Goal: Information Seeking & Learning: Check status

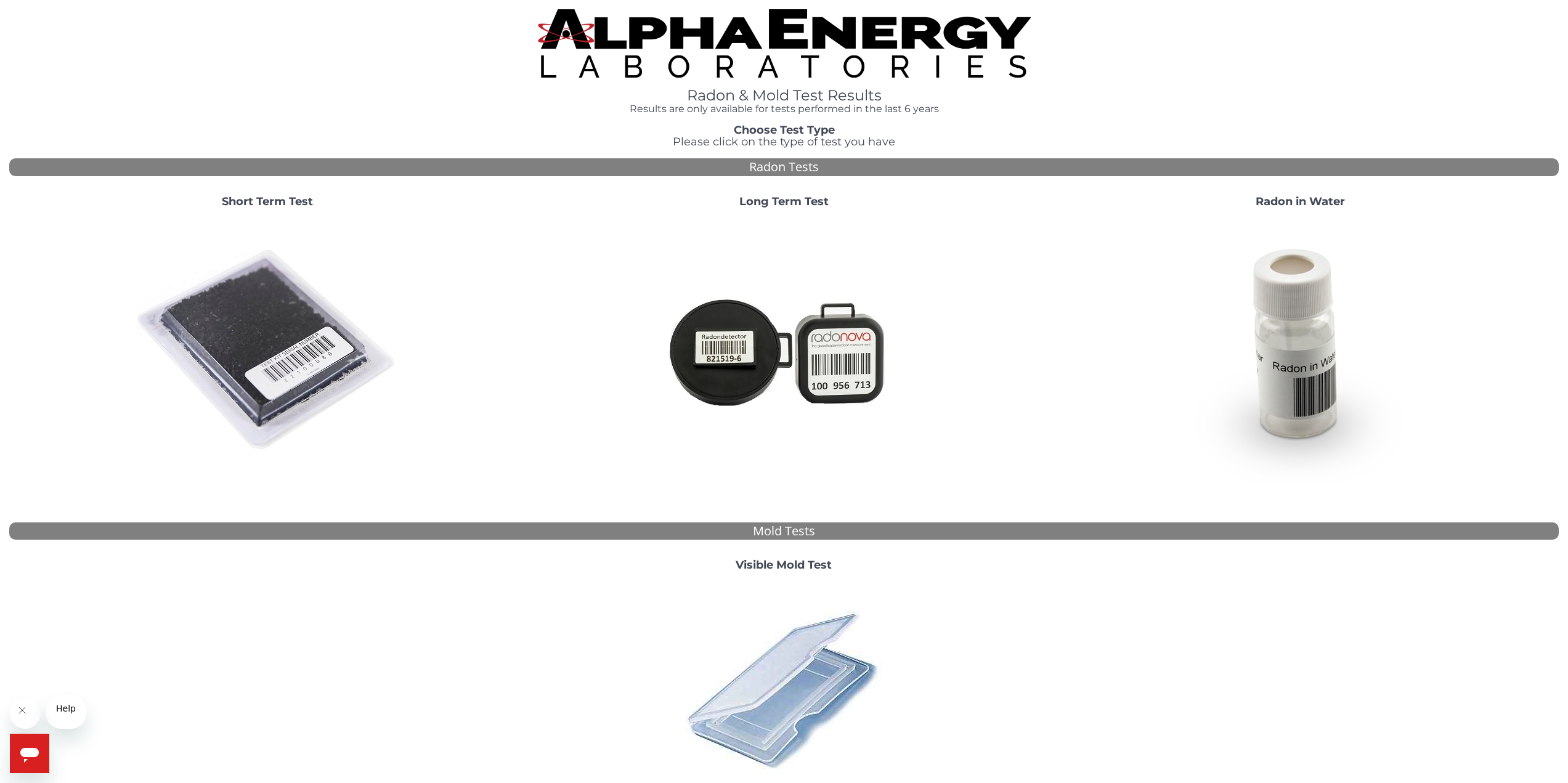
click at [757, 740] on img at bounding box center [784, 689] width 215 height 215
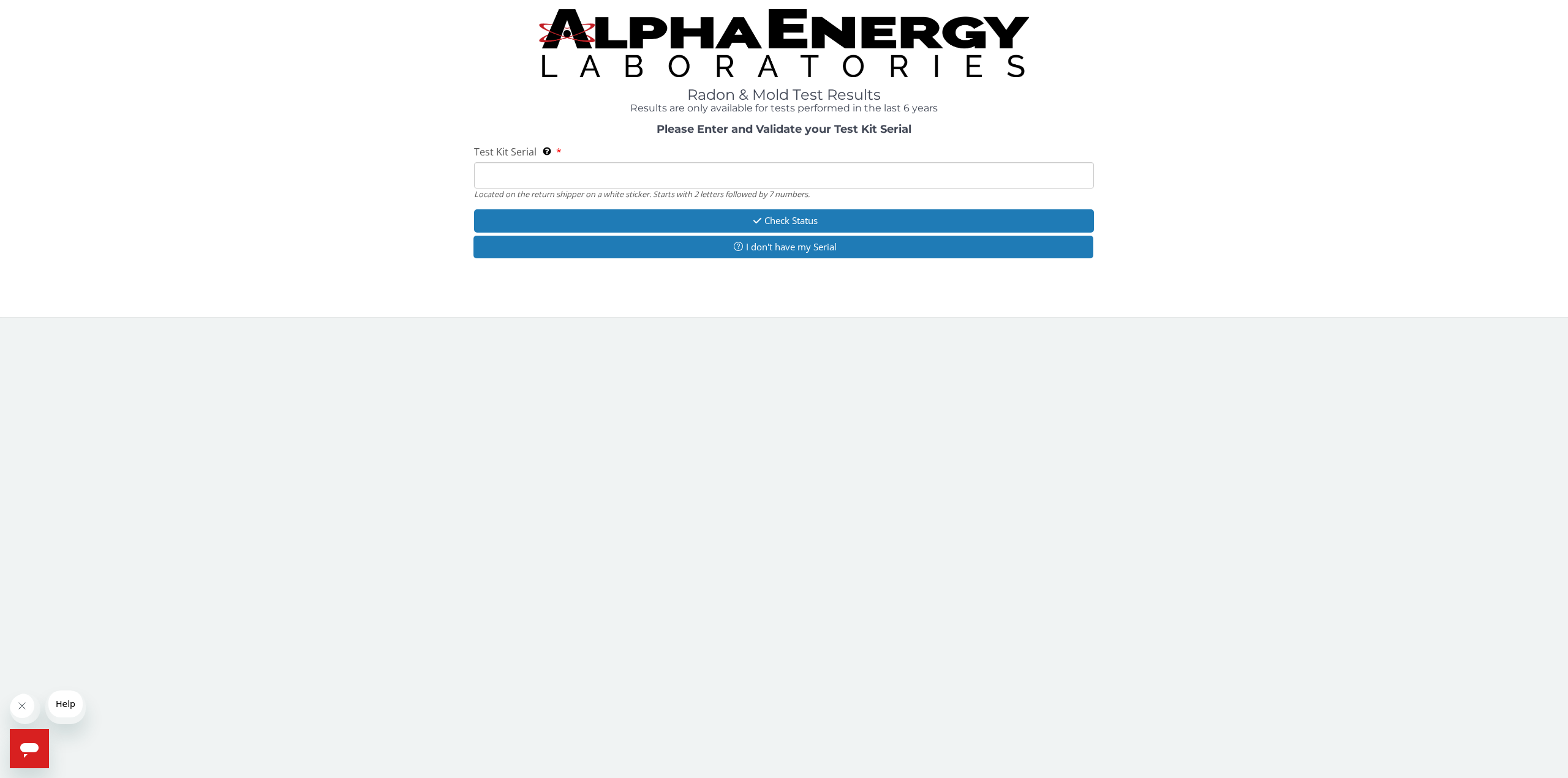
click at [633, 189] on input "Test Kit Serial Located on the return shipper on a white sticker. Starts with 2…" at bounding box center [784, 175] width 620 height 26
type input "ML184703"
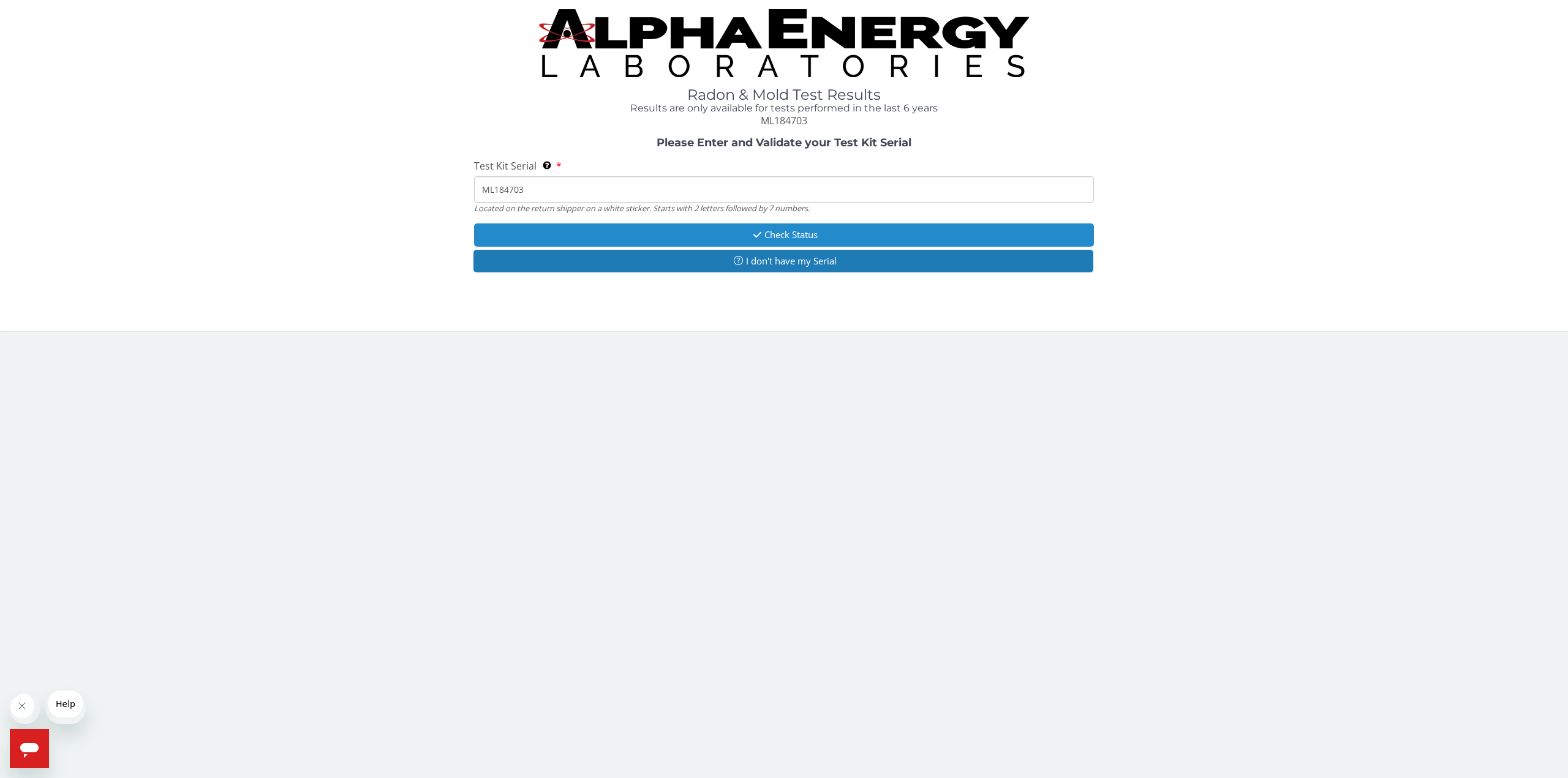
click at [810, 246] on button "Check Status" at bounding box center [784, 234] width 620 height 22
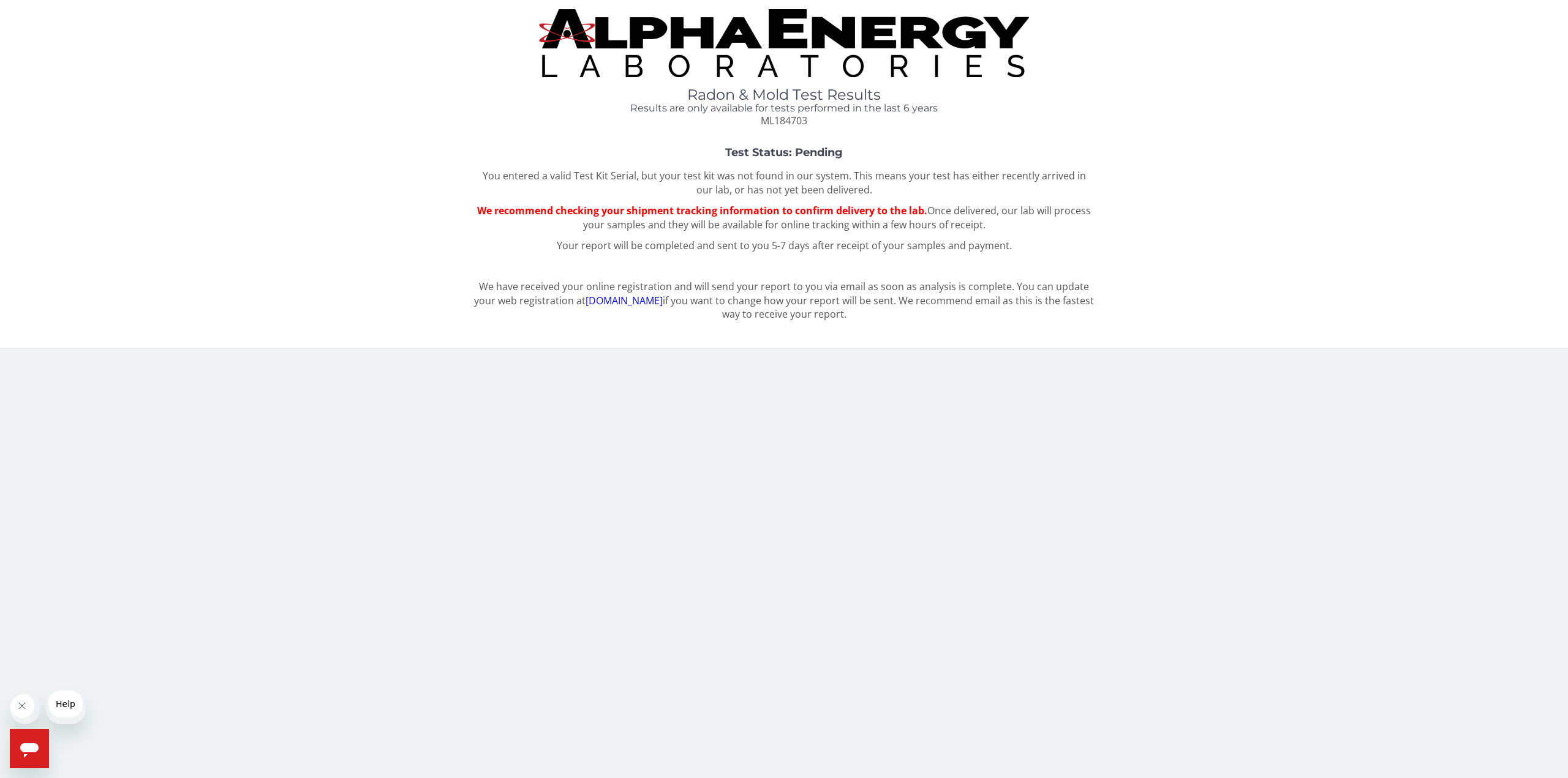
click at [648, 307] on link "[DOMAIN_NAME]" at bounding box center [624, 301] width 77 height 14
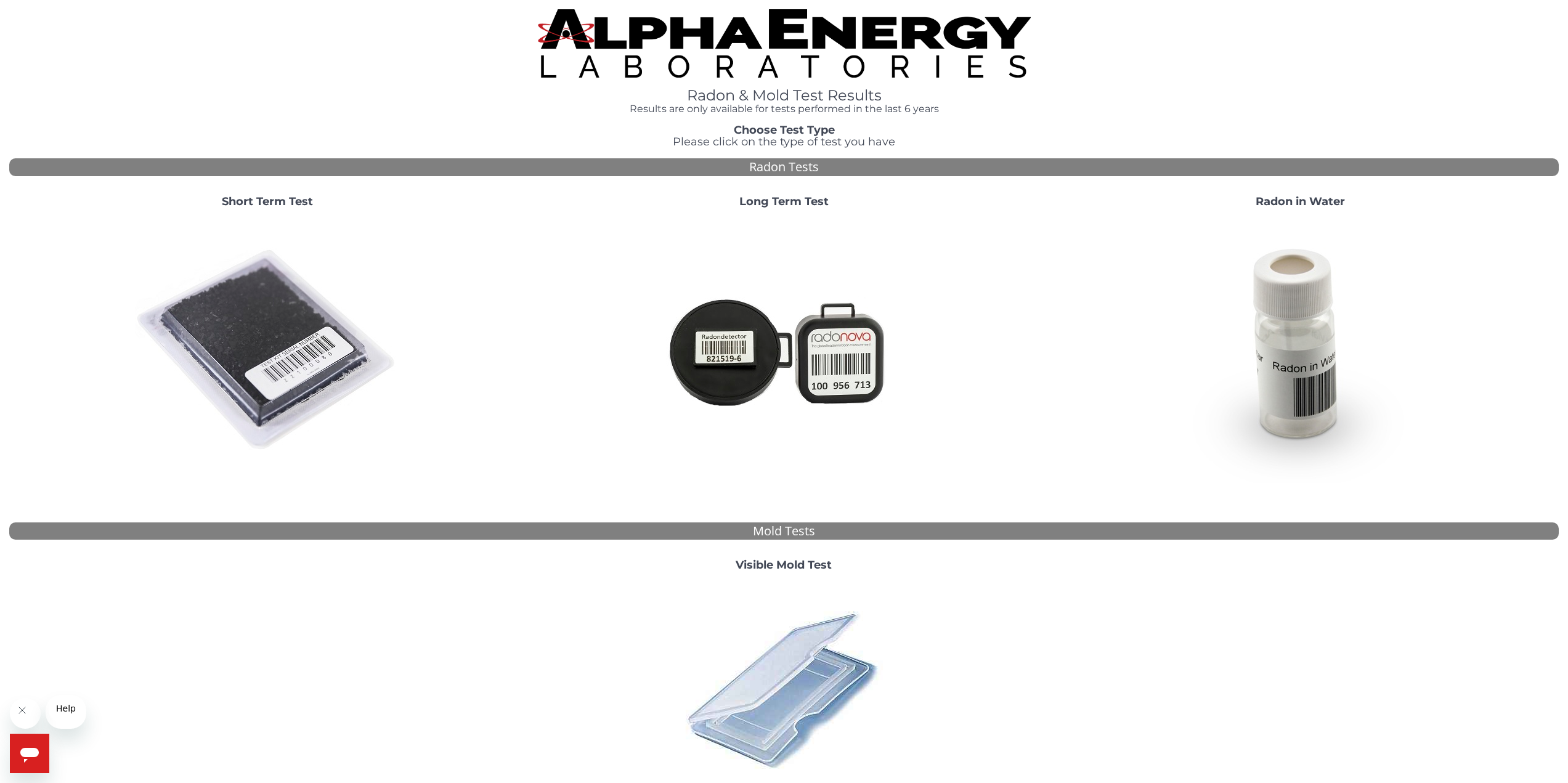
click at [785, 702] on img at bounding box center [784, 689] width 215 height 215
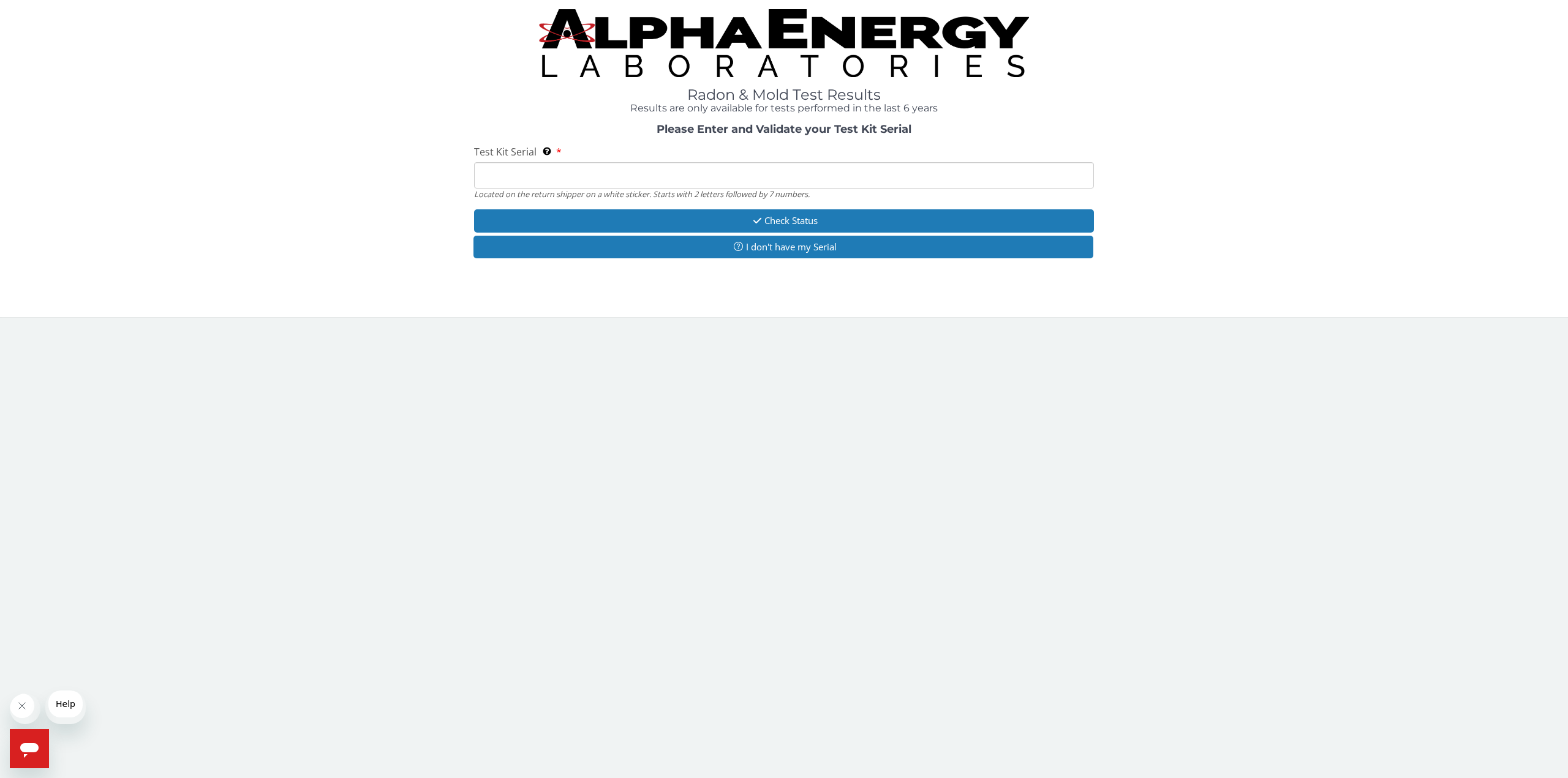
click at [673, 189] on input "Test Kit Serial Located on the return shipper on a white sticker. Starts with 2…" at bounding box center [784, 175] width 620 height 26
type input "ML184703"
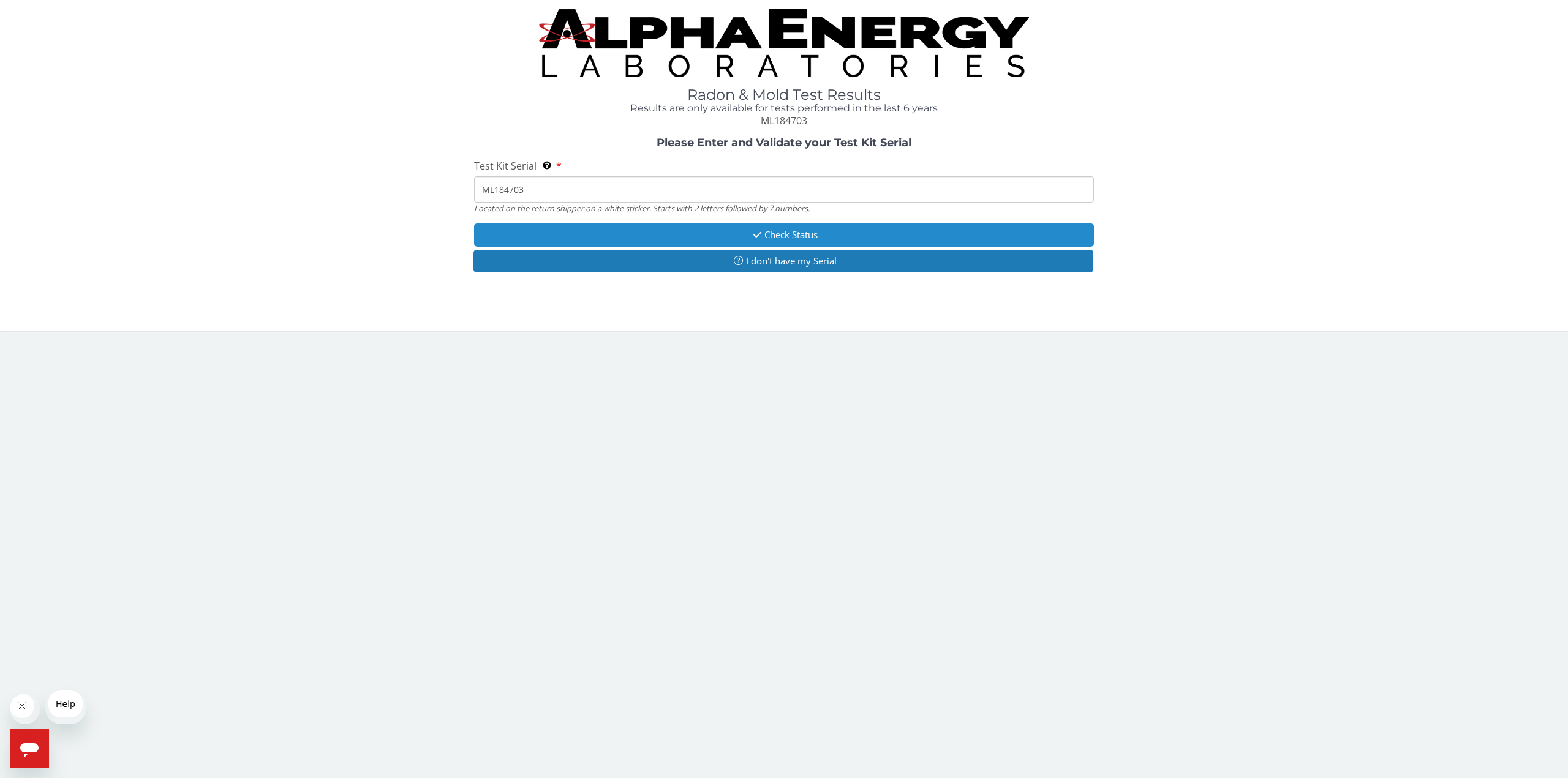
click at [791, 246] on button "Check Status" at bounding box center [784, 234] width 620 height 22
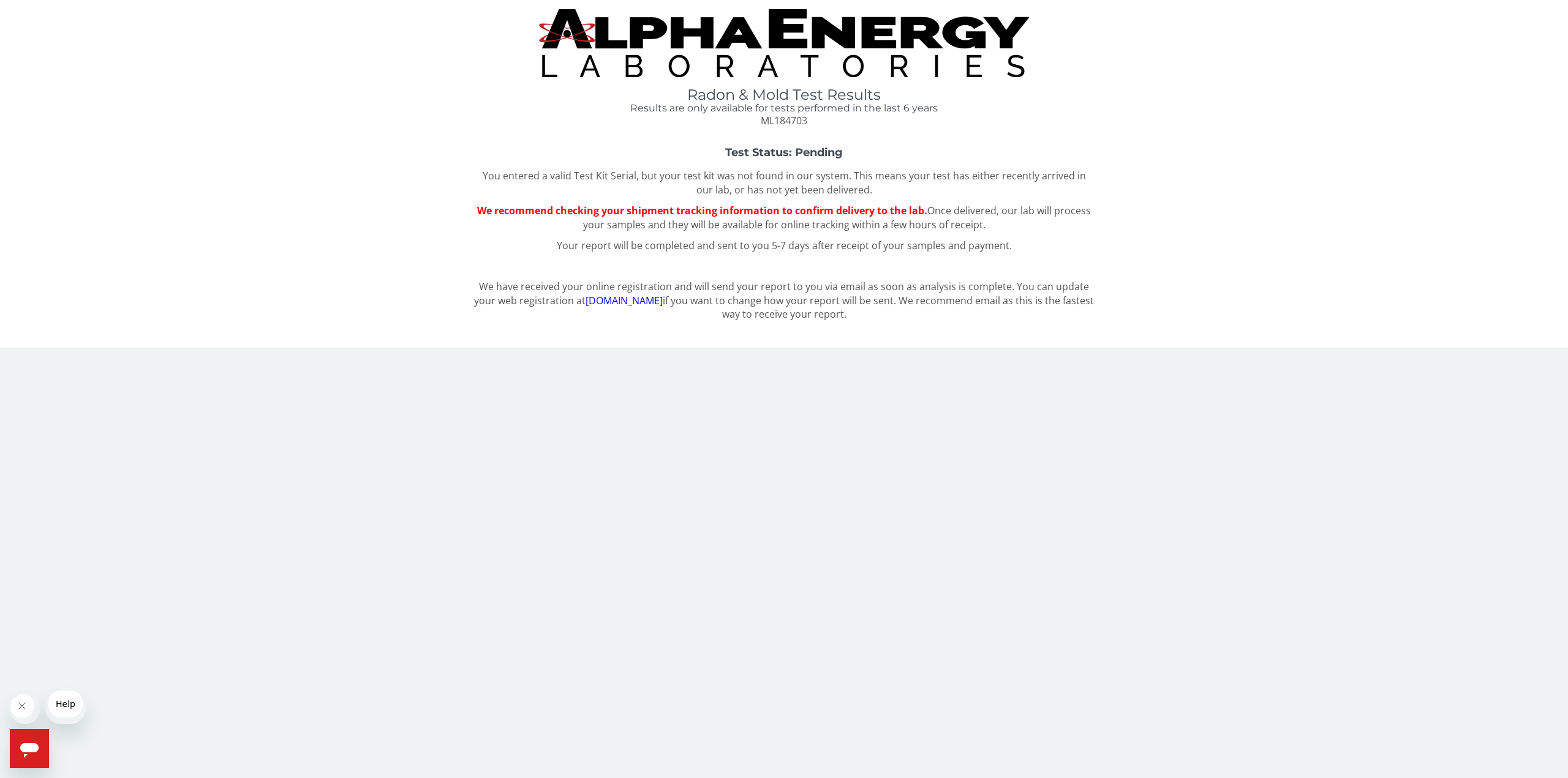
click at [650, 307] on link "[DOMAIN_NAME]" at bounding box center [624, 301] width 77 height 14
